Goal: Check status: Check status

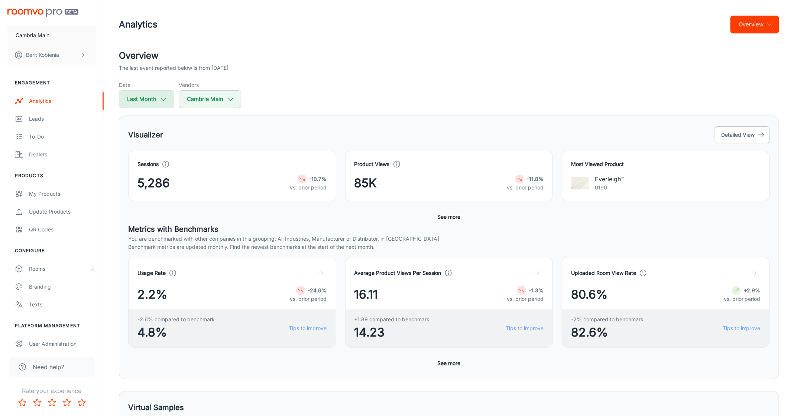
click at [162, 94] on button "Last Month" at bounding box center [146, 99] width 55 height 18
select select "8"
select select "2025"
select select "8"
select select "2025"
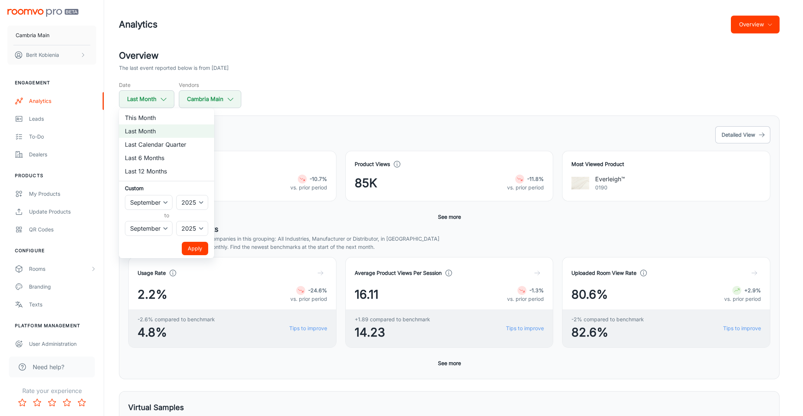
drag, startPoint x: 153, startPoint y: 114, endPoint x: 161, endPoint y: 103, distance: 13.8
click at [156, 113] on li "This Month" at bounding box center [166, 117] width 95 height 13
select select "9"
click at [204, 246] on button "Apply" at bounding box center [195, 248] width 26 height 13
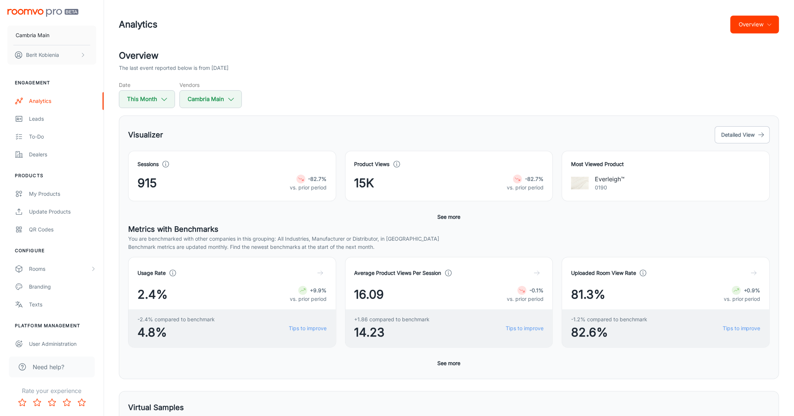
click at [781, 19] on header "Analytics Overview" at bounding box center [449, 24] width 678 height 49
click at [756, 28] on button "Overview" at bounding box center [755, 25] width 49 height 18
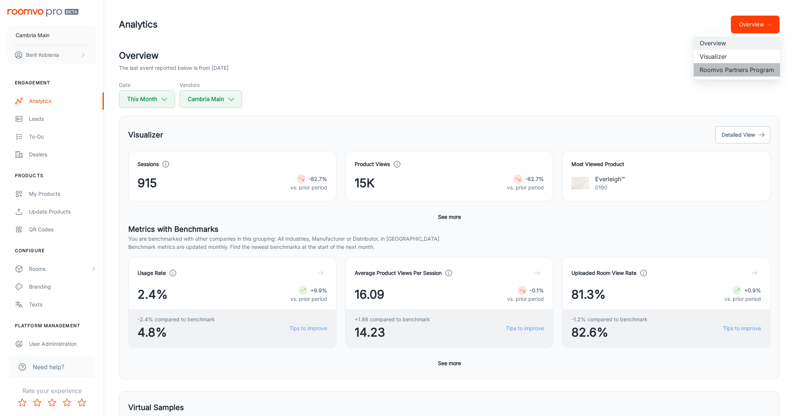
click at [742, 71] on li "Roomvo Partners Program" at bounding box center [737, 69] width 86 height 13
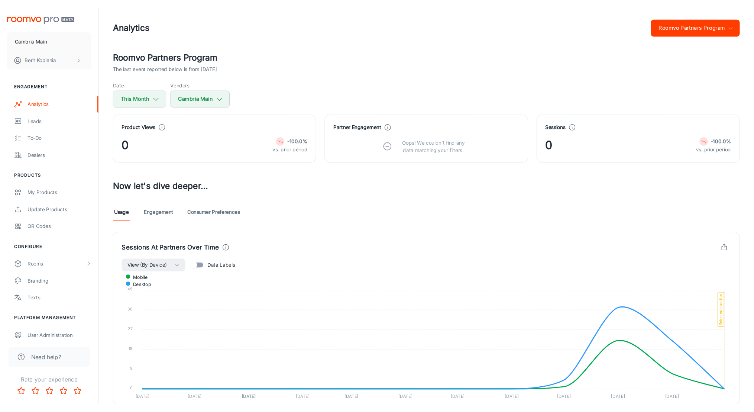
scroll to position [4, 0]
